Goal: Transaction & Acquisition: Book appointment/travel/reservation

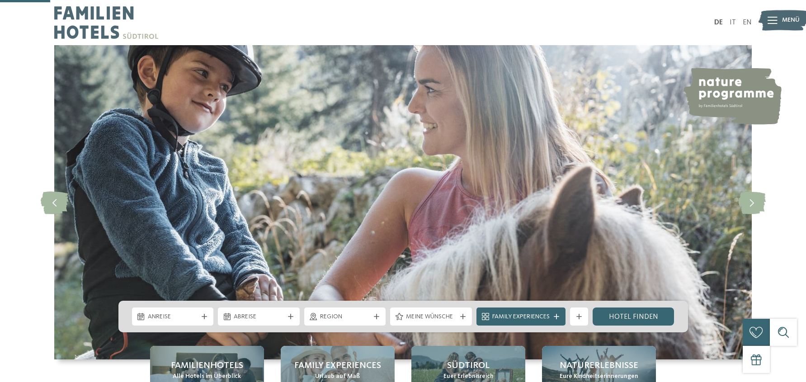
scroll to position [243, 0]
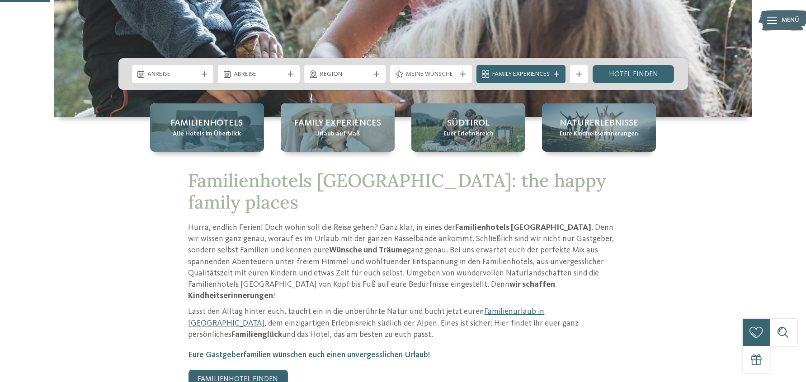
click at [236, 133] on span "Alle Hotels im Überblick" at bounding box center [207, 134] width 68 height 9
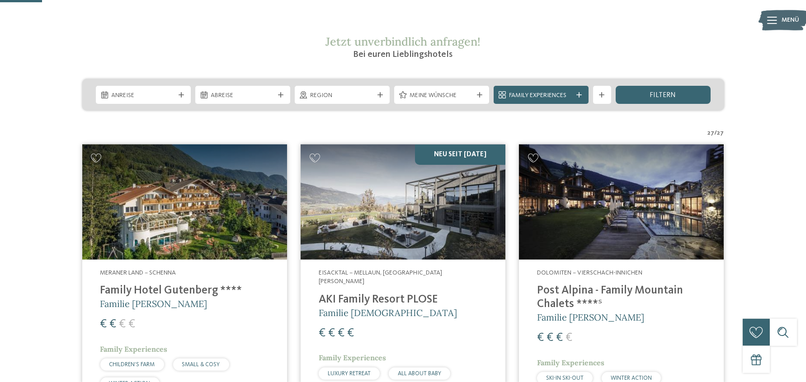
scroll to position [146, 0]
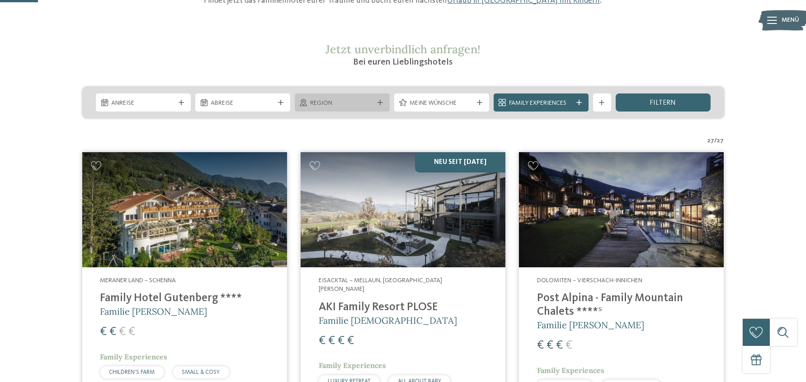
click at [332, 107] on span "Region" at bounding box center [341, 103] width 63 height 9
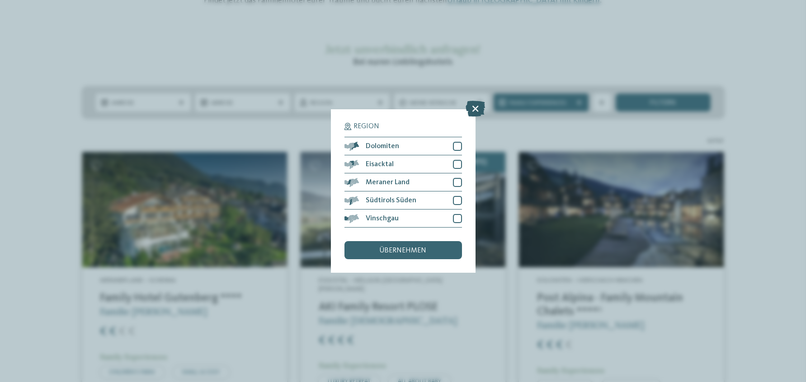
click at [471, 104] on icon at bounding box center [474, 109] width 19 height 16
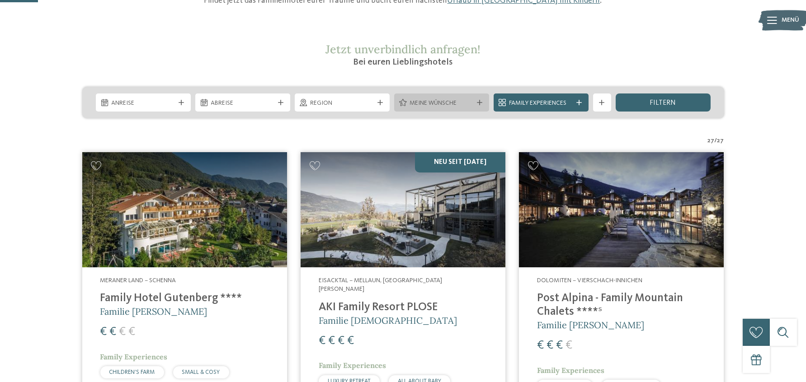
click at [458, 104] on span "Meine Wünsche" at bounding box center [441, 103] width 63 height 9
click at [0, 0] on div "Sauna" at bounding box center [0, 0] width 0 height 0
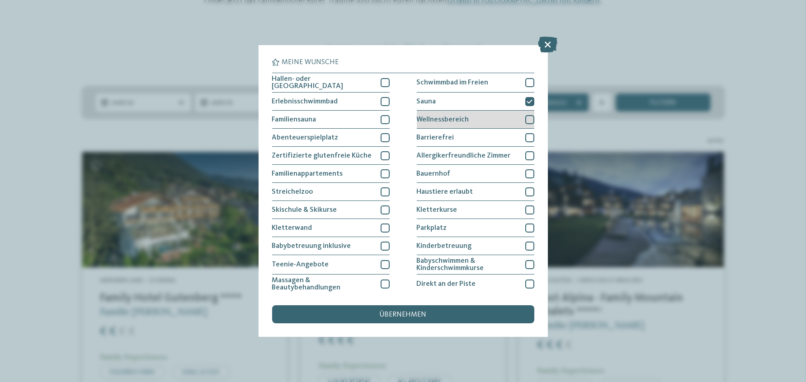
click at [474, 119] on div "Wellnessbereich" at bounding box center [475, 120] width 117 height 18
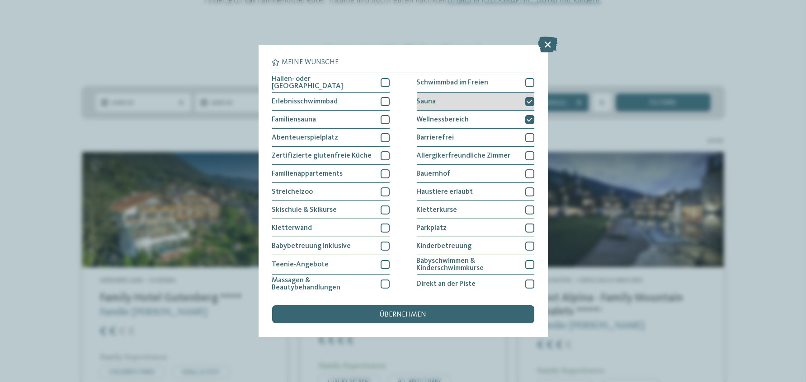
click at [517, 97] on div "Sauna" at bounding box center [475, 102] width 117 height 18
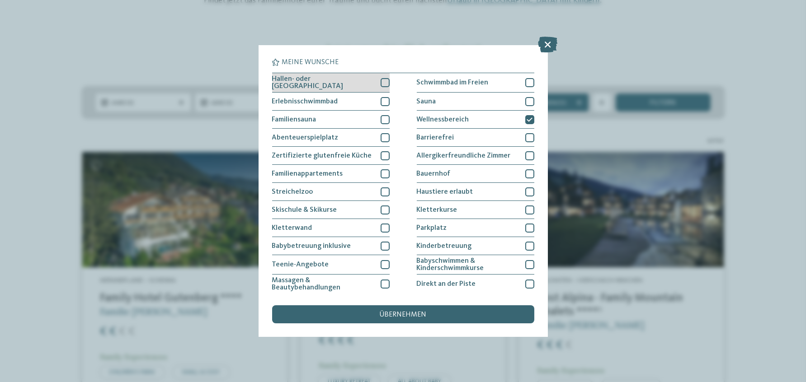
click at [360, 85] on div "Hallen- oder Schleusenbad" at bounding box center [330, 82] width 117 height 19
click at [361, 85] on div "Hallen- oder Schleusenbad" at bounding box center [330, 82] width 117 height 19
click at [363, 82] on div "Hallen- oder Schleusenbad" at bounding box center [330, 82] width 117 height 19
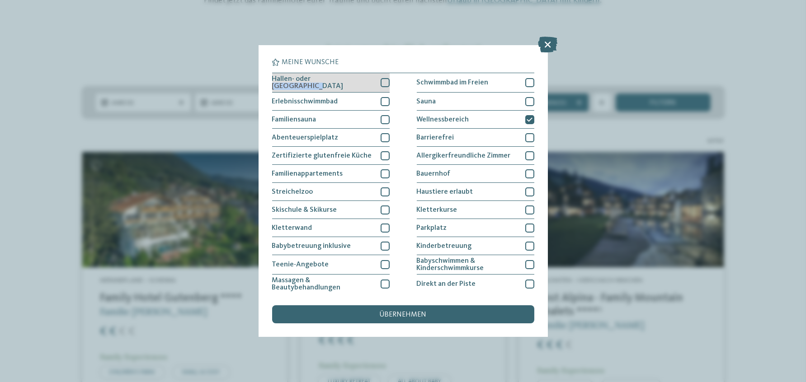
click at [363, 82] on div "Hallen- oder Schleusenbad" at bounding box center [330, 82] width 117 height 19
click at [387, 83] on div at bounding box center [384, 82] width 9 height 9
click at [0, 0] on icon at bounding box center [0, 0] width 0 height 0
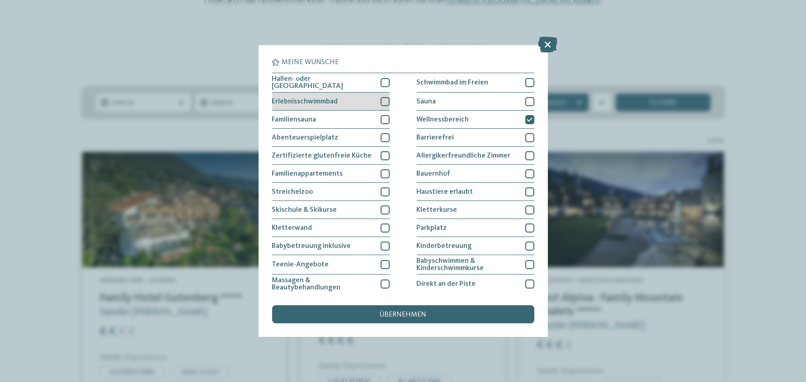
click at [384, 103] on div at bounding box center [384, 101] width 9 height 9
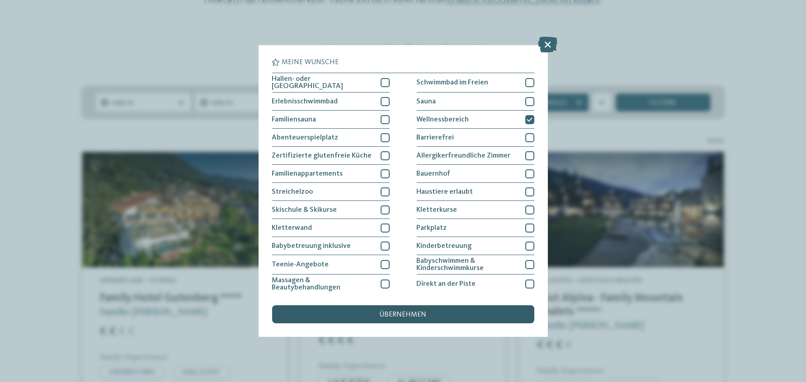
click at [392, 312] on span "übernehmen" at bounding box center [403, 314] width 47 height 7
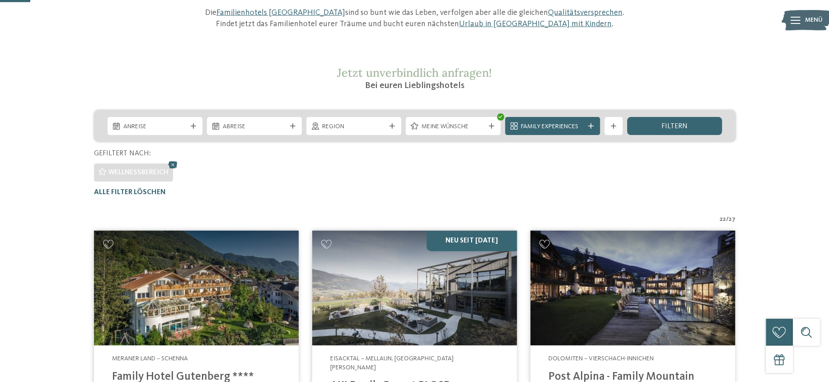
scroll to position [97, 0]
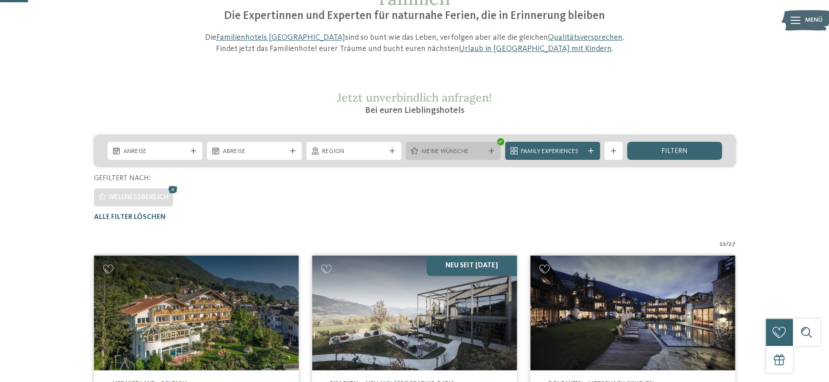
click at [442, 150] on span "Meine Wünsche" at bounding box center [453, 151] width 63 height 9
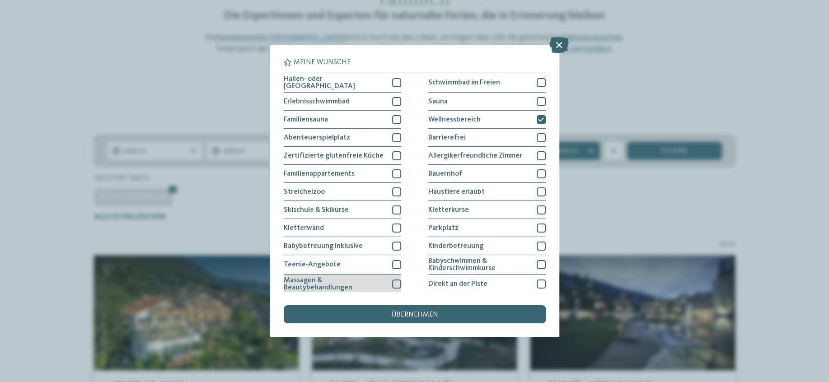
click at [390, 285] on div "Massagen & Beautybehandlungen" at bounding box center [342, 284] width 117 height 19
click at [408, 311] on span "übernehmen" at bounding box center [414, 314] width 47 height 7
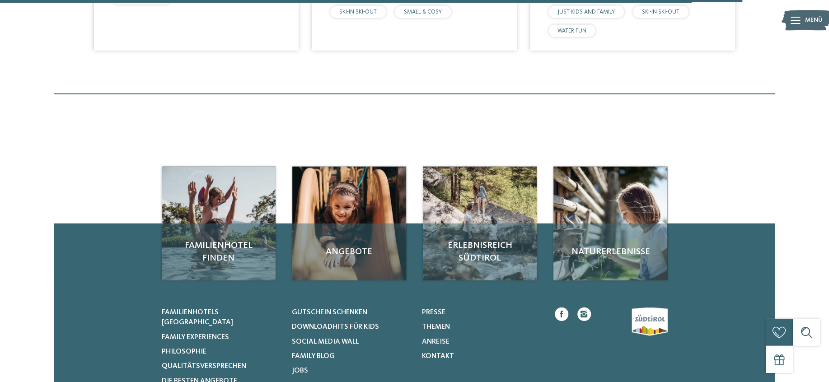
scroll to position [2089, 0]
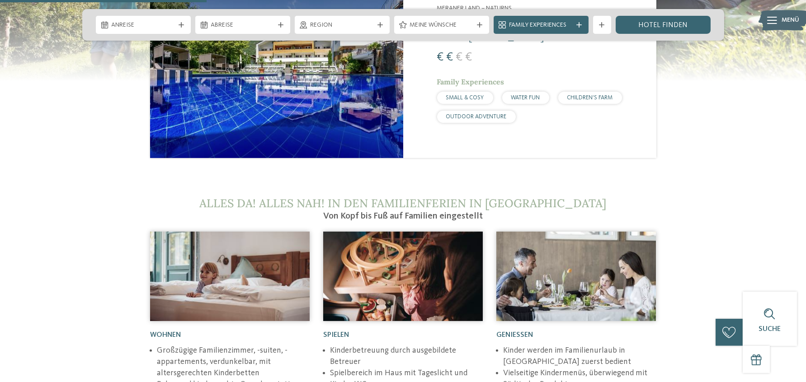
scroll to position [1069, 0]
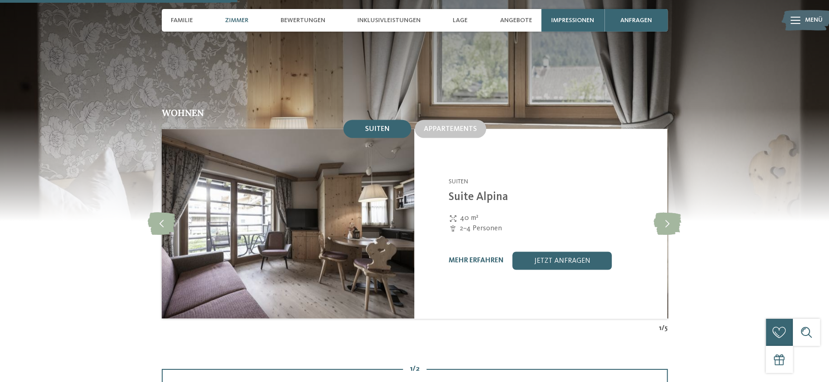
scroll to position [972, 0]
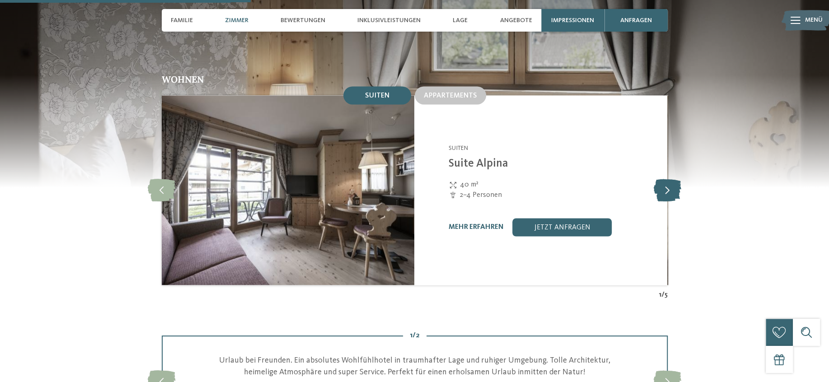
click at [664, 179] on icon at bounding box center [668, 190] width 28 height 23
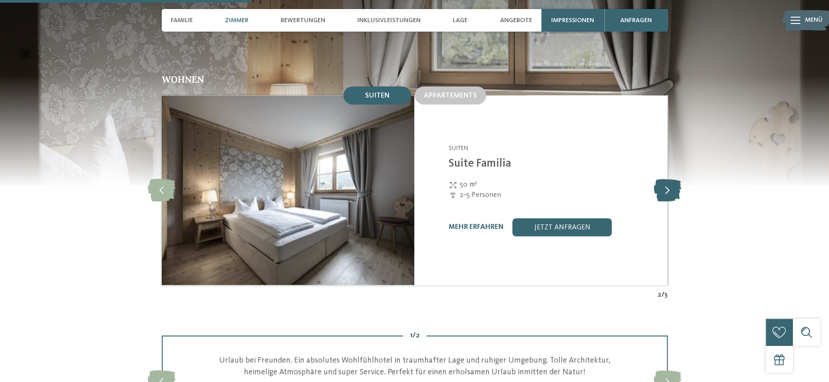
click at [664, 179] on icon at bounding box center [668, 190] width 28 height 23
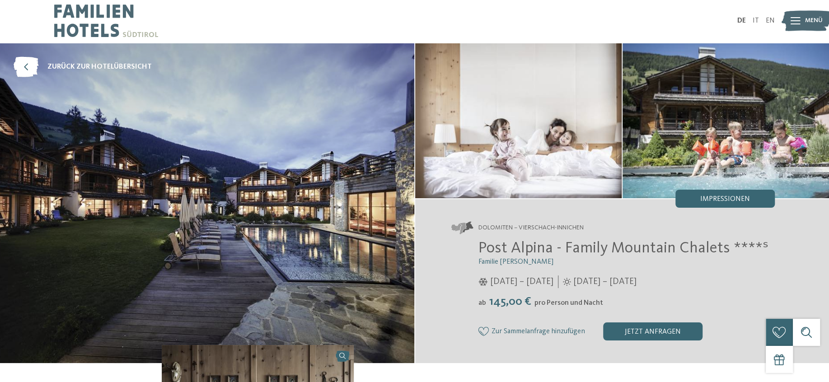
scroll to position [0, 0]
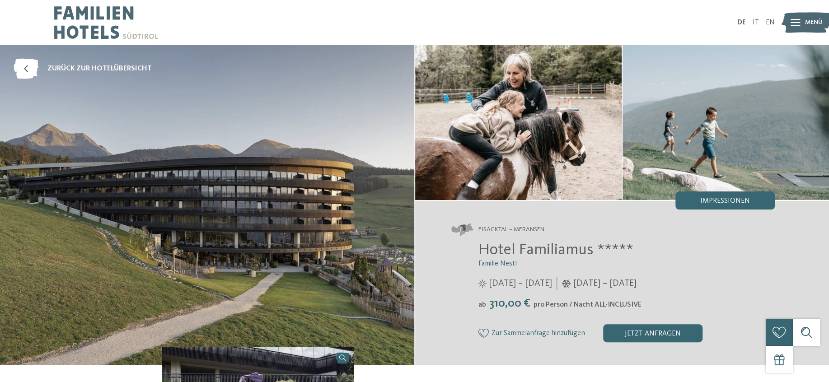
drag, startPoint x: 35, startPoint y: 240, endPoint x: 83, endPoint y: 120, distance: 129.2
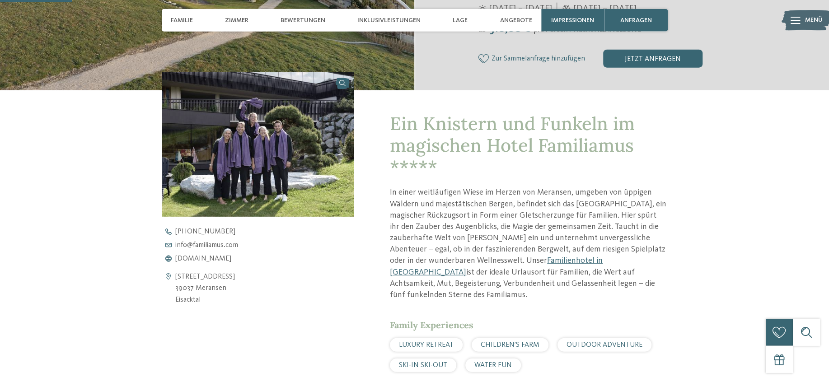
scroll to position [291, 0]
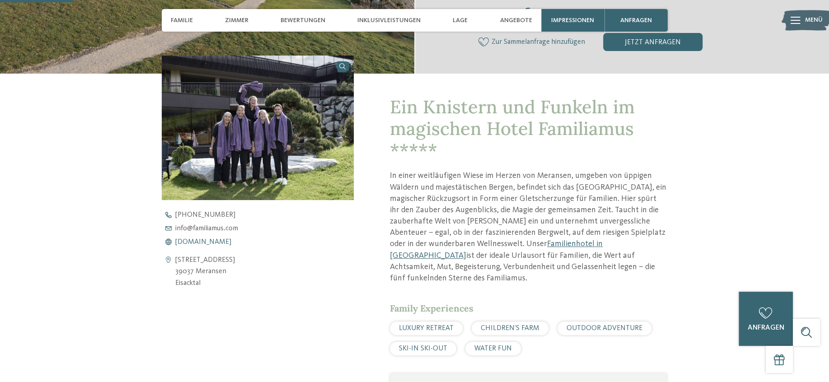
click at [209, 242] on span "www.familiamus.com" at bounding box center [203, 242] width 56 height 7
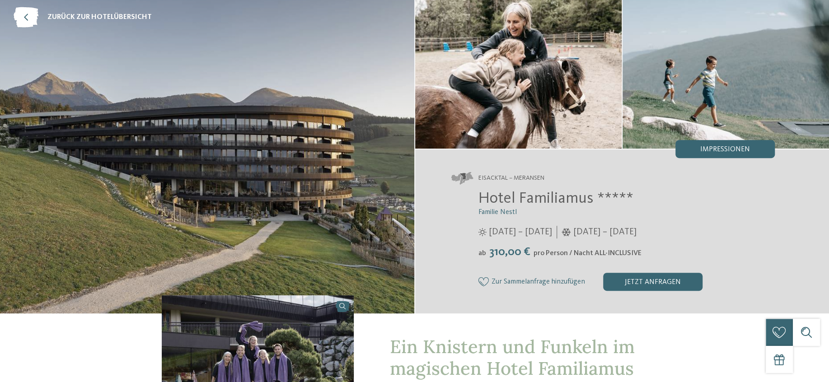
scroll to position [194, 0]
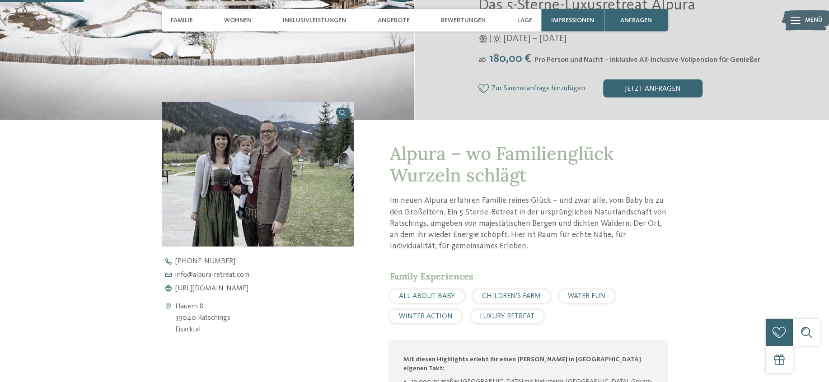
scroll to position [389, 0]
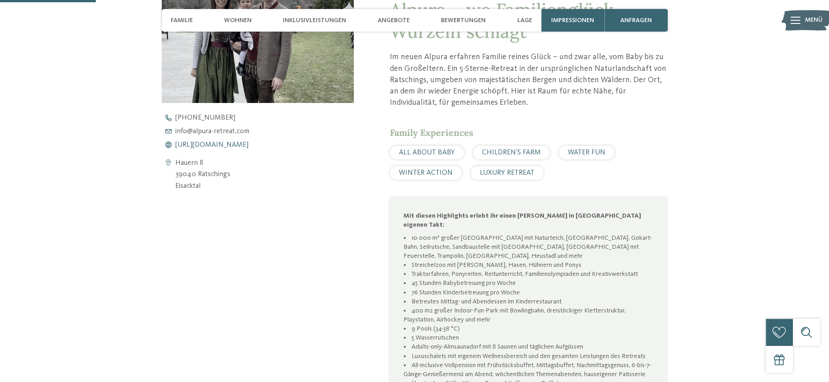
click at [215, 146] on span "https://www.alpura-retreat.com/" at bounding box center [211, 144] width 73 height 7
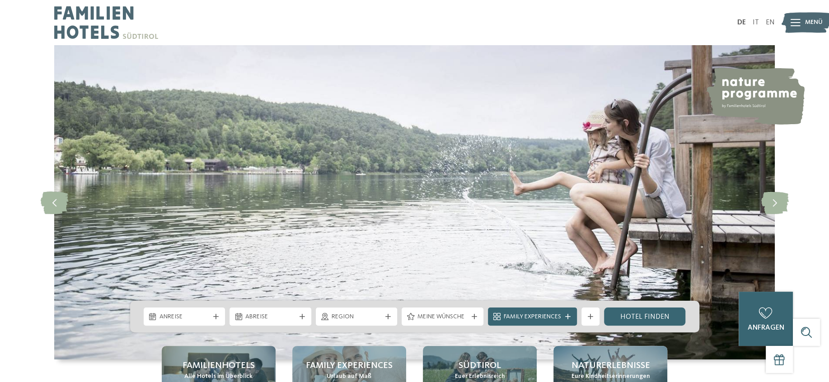
click at [107, 24] on img at bounding box center [106, 22] width 104 height 45
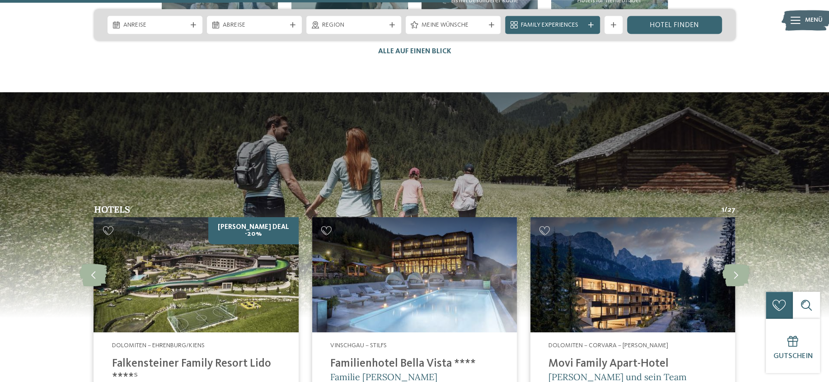
scroll to position [2380, 0]
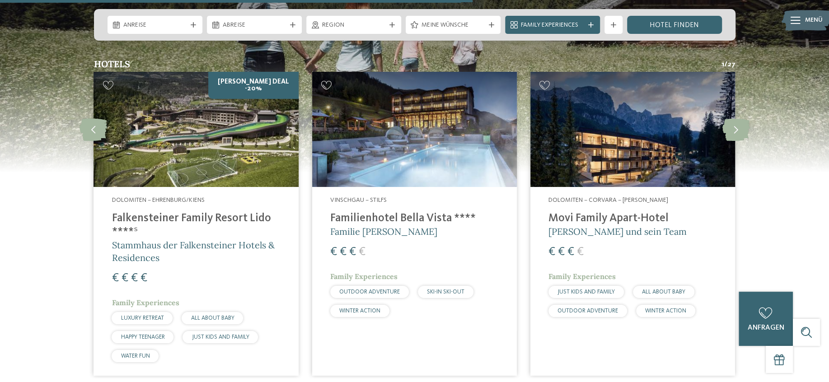
click at [594, 138] on img at bounding box center [633, 129] width 205 height 115
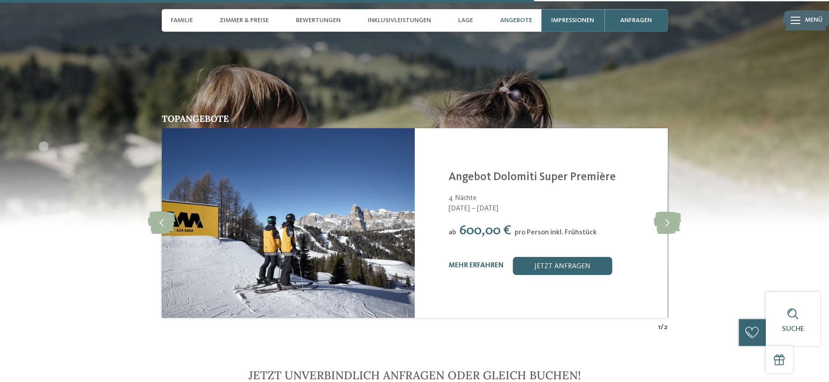
scroll to position [2186, 0]
